Goal: Find specific page/section: Find specific page/section

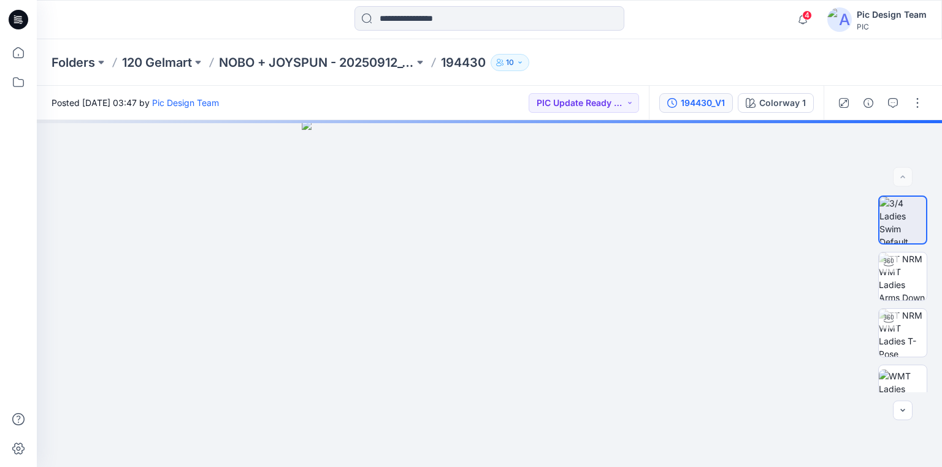
click at [701, 104] on div "194430_V1" at bounding box center [703, 102] width 44 height 13
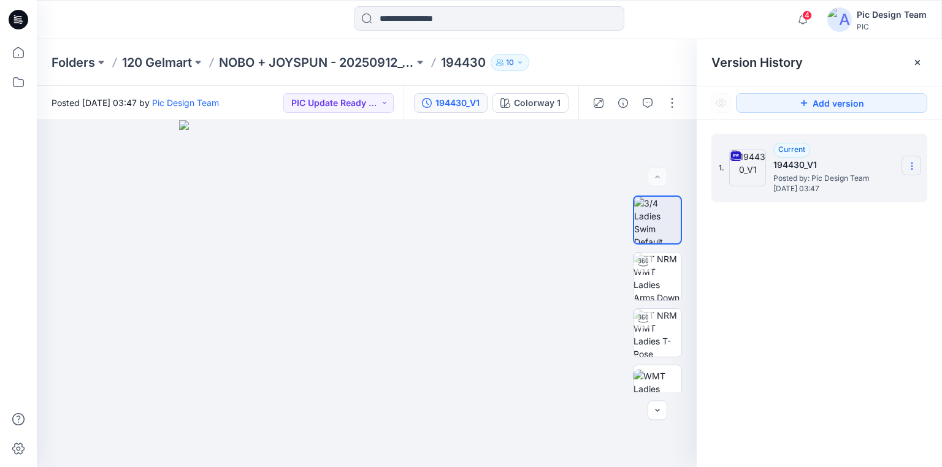
click at [910, 163] on icon at bounding box center [912, 166] width 10 height 10
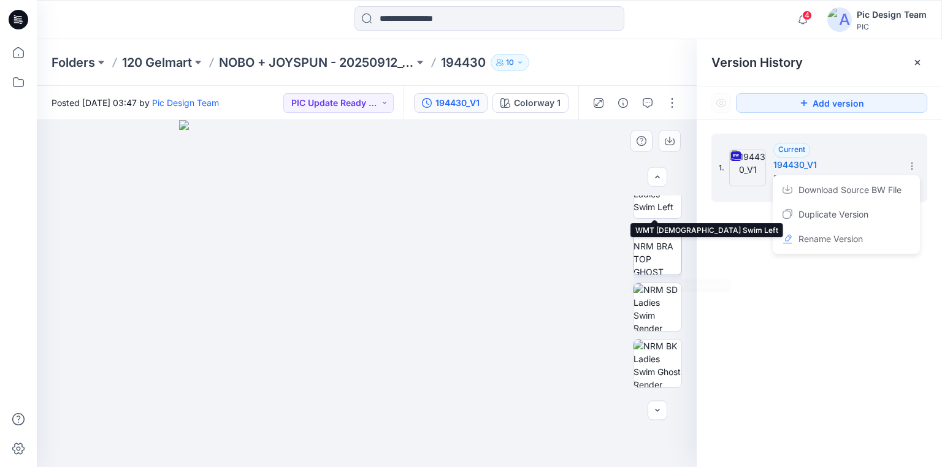
scroll to position [360, 0]
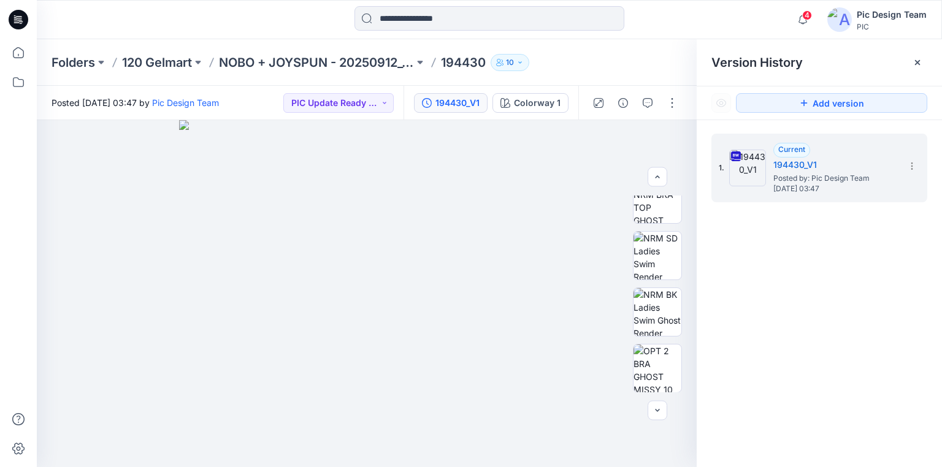
drag, startPoint x: 838, startPoint y: 336, endPoint x: 831, endPoint y: 332, distance: 8.5
click at [837, 336] on div "1. Current 194430_V1 Posted by: Pic Design Team [DATE] 03:47" at bounding box center [819, 302] width 245 height 365
click at [309, 64] on p "NOBO + JOYSPUN - 20250912_120_GC" at bounding box center [316, 62] width 195 height 17
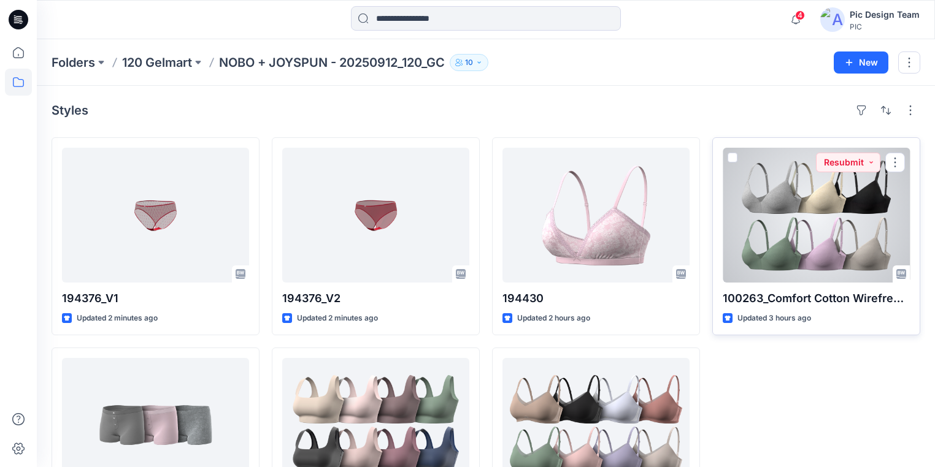
click at [748, 239] on div at bounding box center [816, 215] width 187 height 135
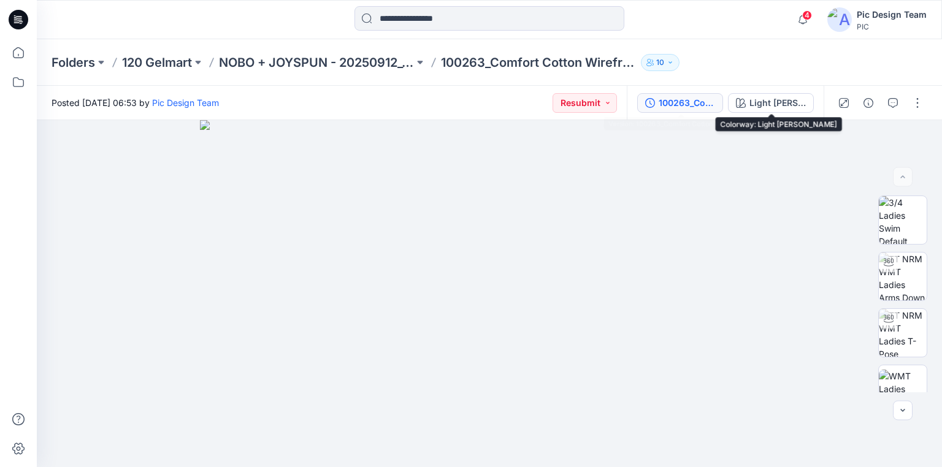
click at [691, 109] on div "100263_Comfort Cotton Wirefree Bra" at bounding box center [687, 102] width 56 height 13
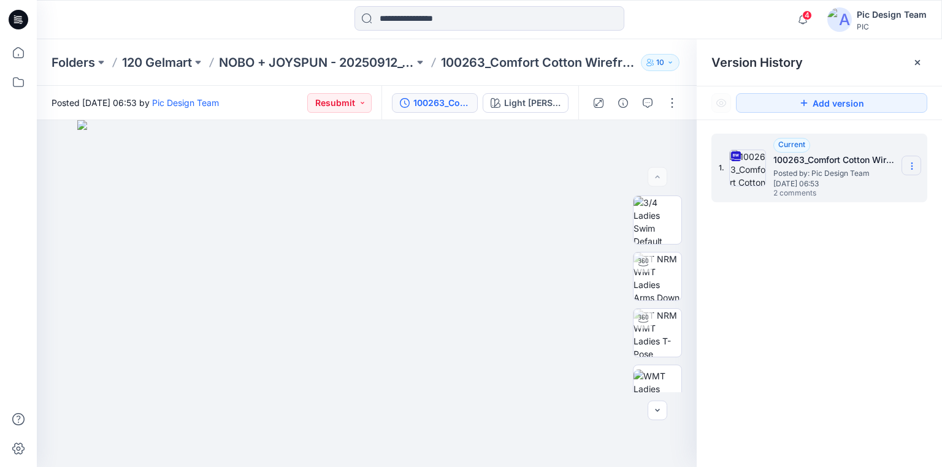
click at [911, 164] on icon at bounding box center [912, 166] width 10 height 10
click at [880, 312] on div "1. Current 100263_Comfort Cotton Wirefree Bra Posted by: Pic Design Team [DATE]…" at bounding box center [819, 302] width 245 height 365
click at [826, 263] on div "1. Current 100263_Comfort Cotton Wirefree Bra Posted by: Pic Design Team [DATE]…" at bounding box center [819, 302] width 245 height 365
click at [234, 62] on p "NOBO + JOYSPUN - 20250912_120_GC" at bounding box center [316, 62] width 195 height 17
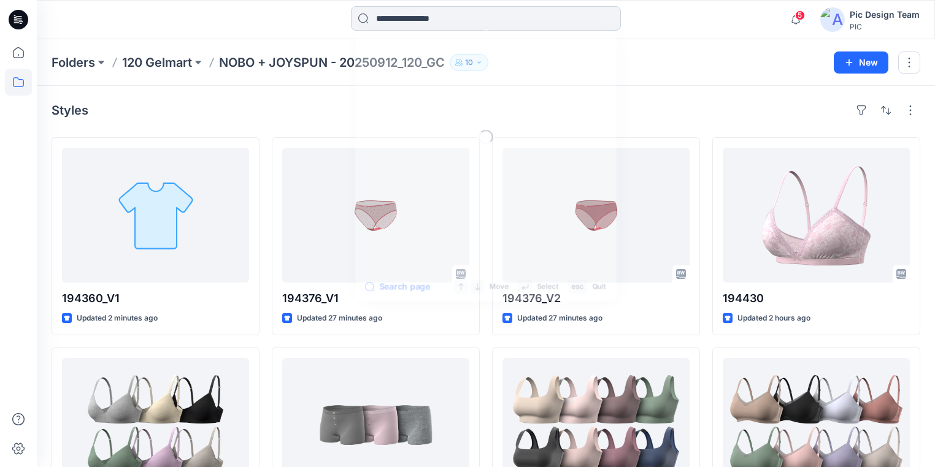
click at [431, 17] on input at bounding box center [486, 18] width 270 height 25
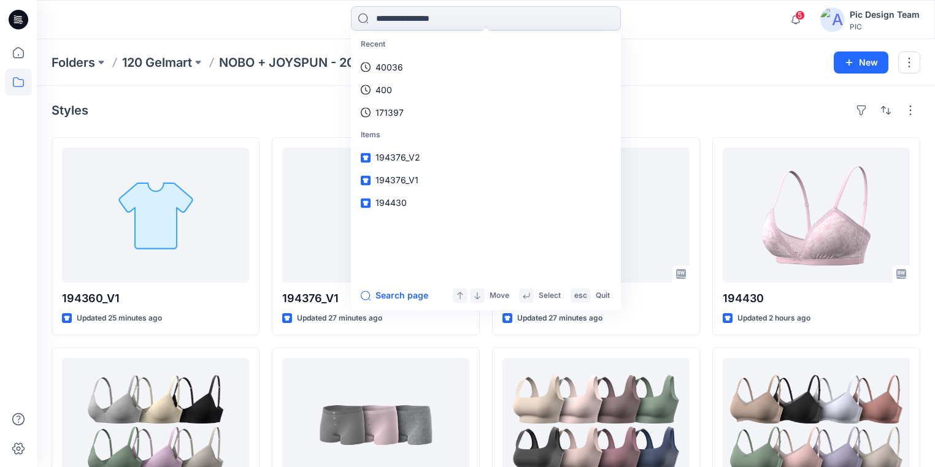
click at [454, 12] on input at bounding box center [486, 18] width 270 height 25
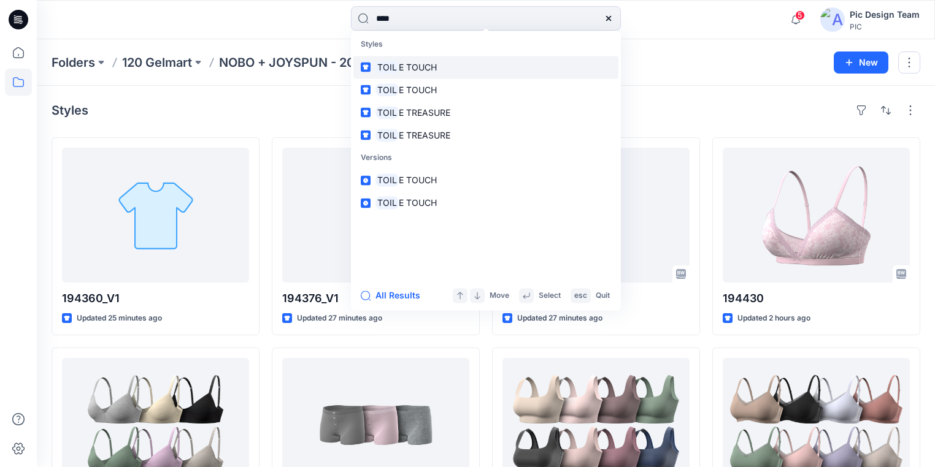
type input "****"
click at [429, 66] on span "E TOUCH" at bounding box center [418, 67] width 38 height 10
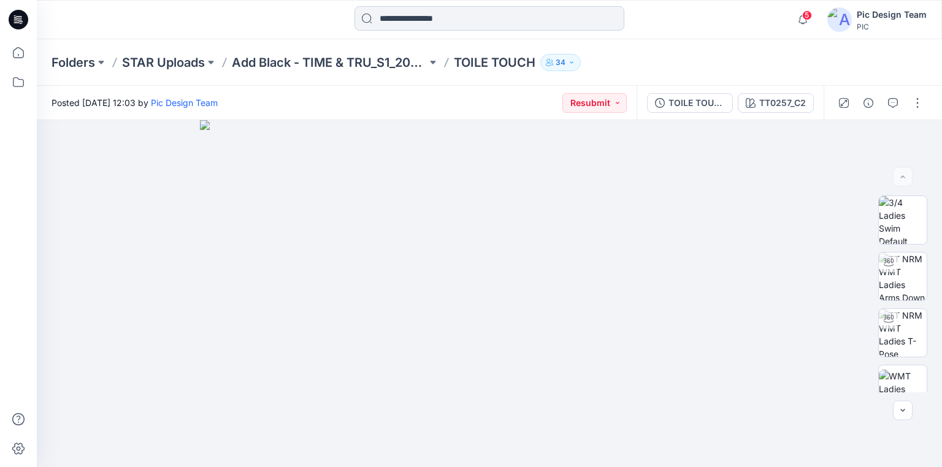
click at [413, 14] on input at bounding box center [490, 18] width 270 height 25
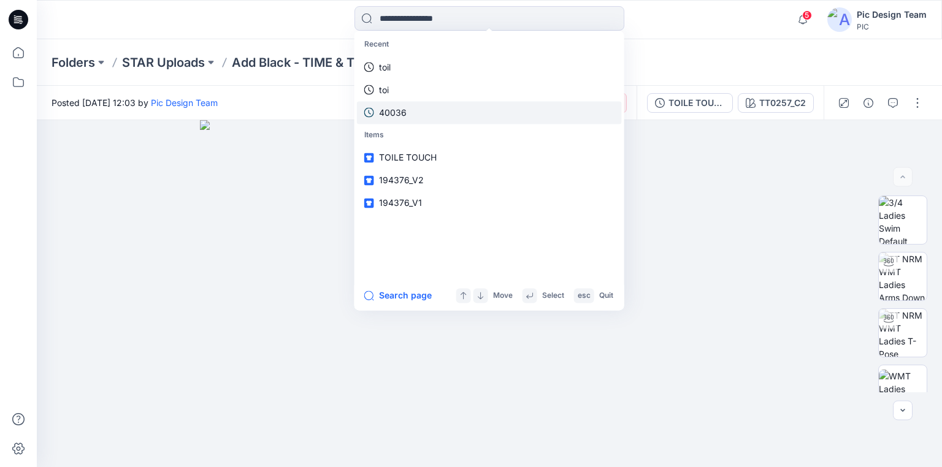
click at [398, 120] on link "40036" at bounding box center [489, 112] width 265 height 23
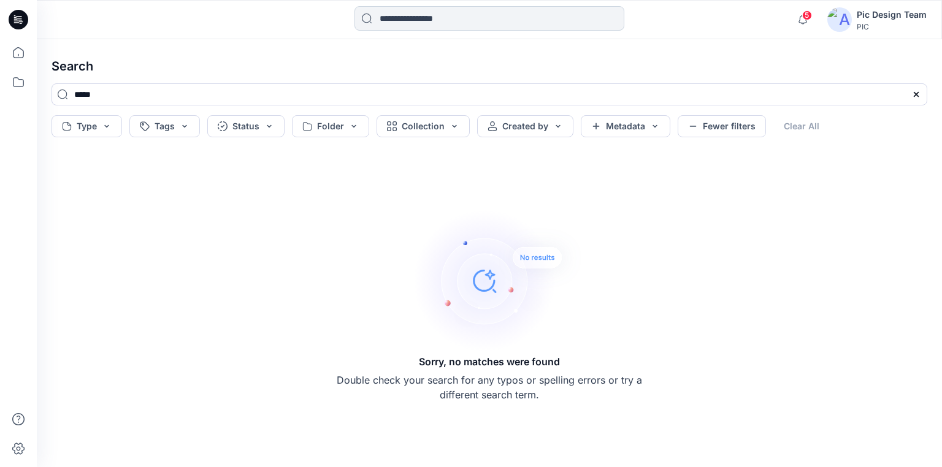
click at [429, 18] on input at bounding box center [490, 18] width 270 height 25
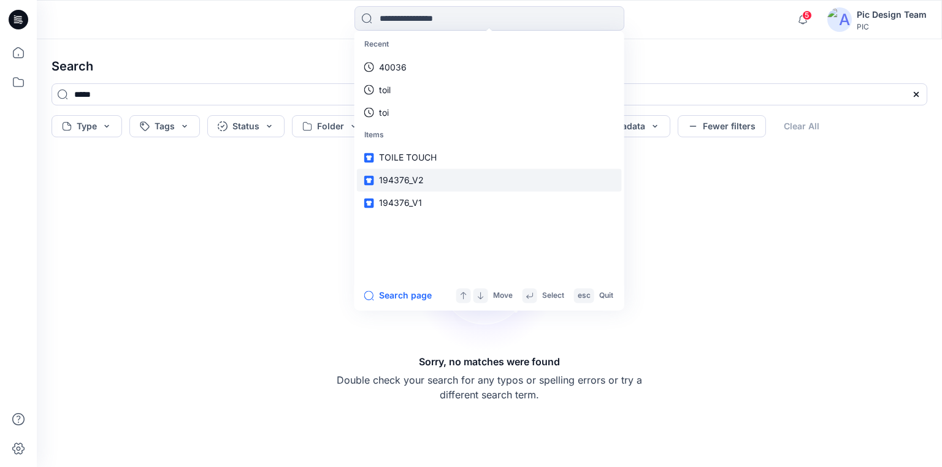
click at [418, 179] on span "194376_V2" at bounding box center [401, 180] width 45 height 10
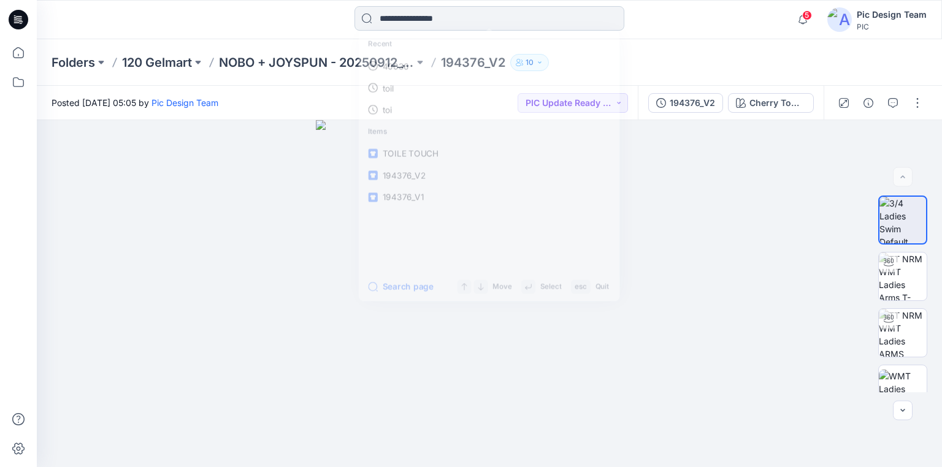
click at [422, 18] on input at bounding box center [490, 18] width 270 height 25
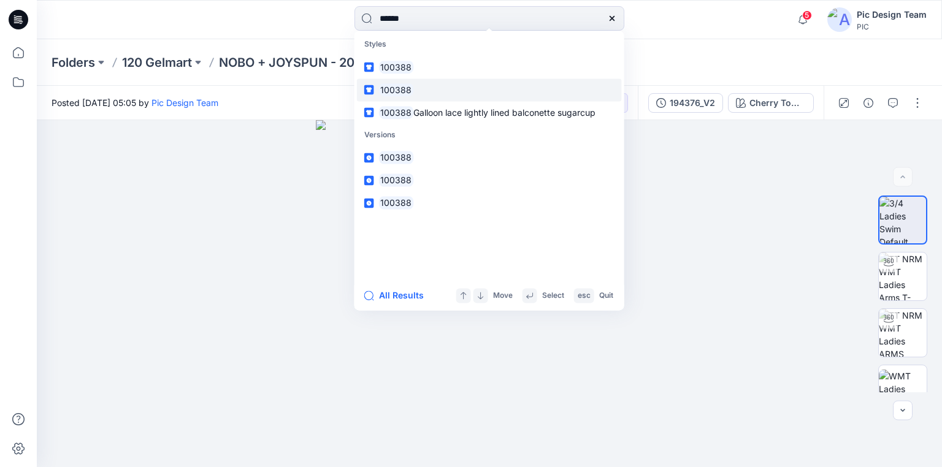
type input "******"
click at [407, 90] on mark "100388" at bounding box center [396, 90] width 35 height 14
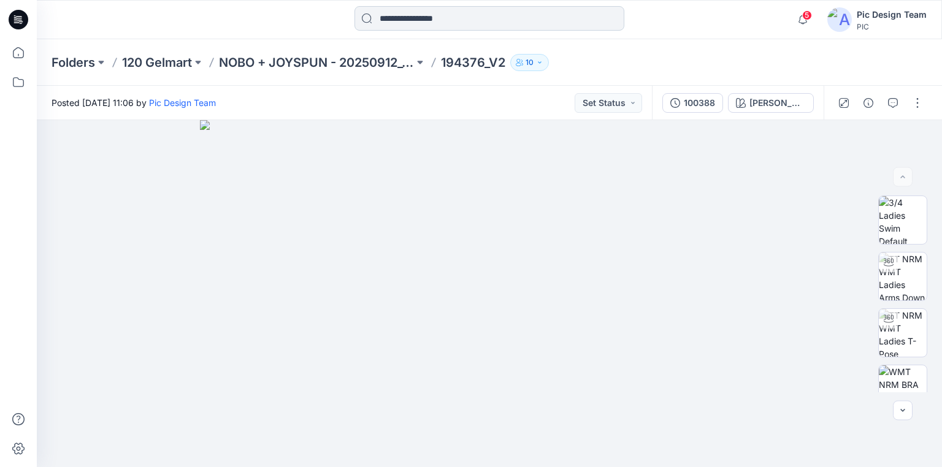
click at [407, 22] on input at bounding box center [490, 18] width 270 height 25
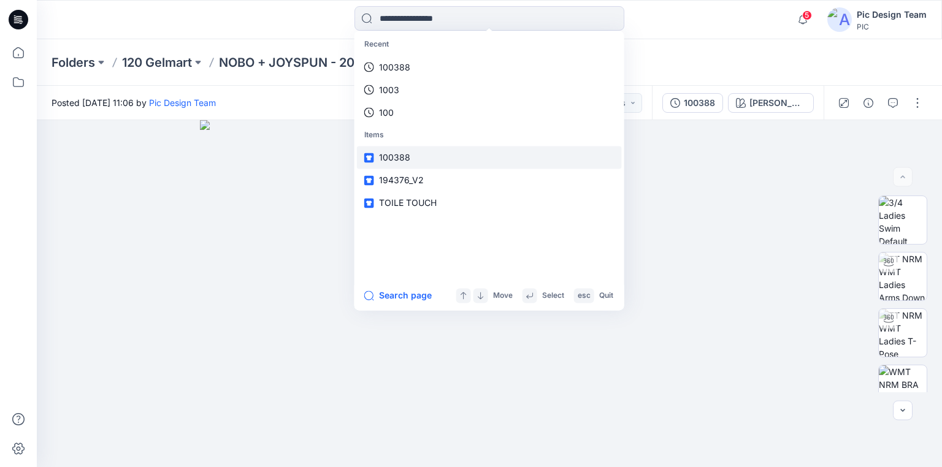
click at [412, 152] on link "100388" at bounding box center [489, 158] width 265 height 23
